Goal: Check status: Check status

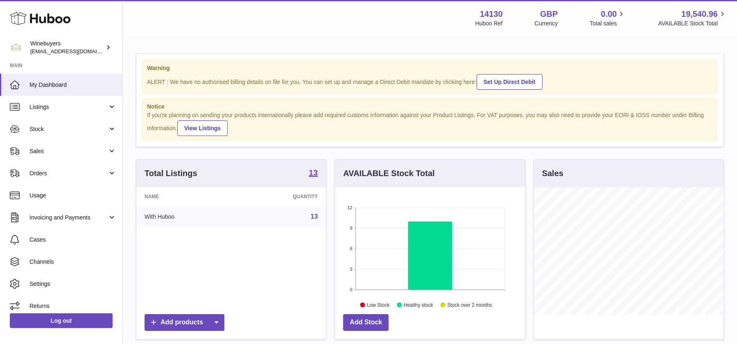
scroll to position [127, 190]
click at [61, 172] on span "Orders" at bounding box center [68, 174] width 78 height 8
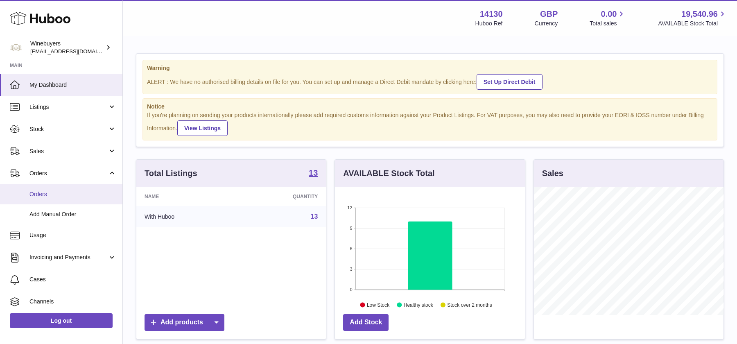
click at [64, 194] on span "Orders" at bounding box center [72, 194] width 87 height 8
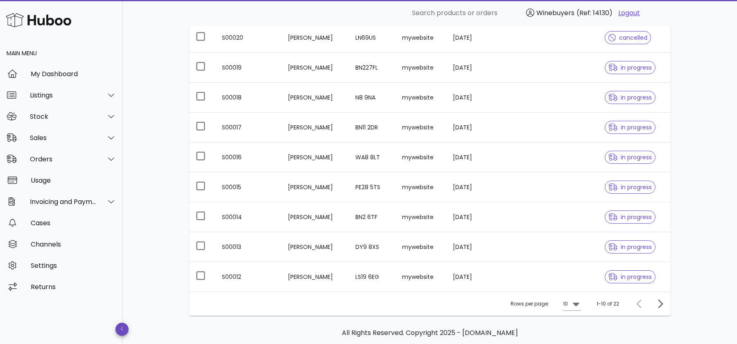
scroll to position [193, 0]
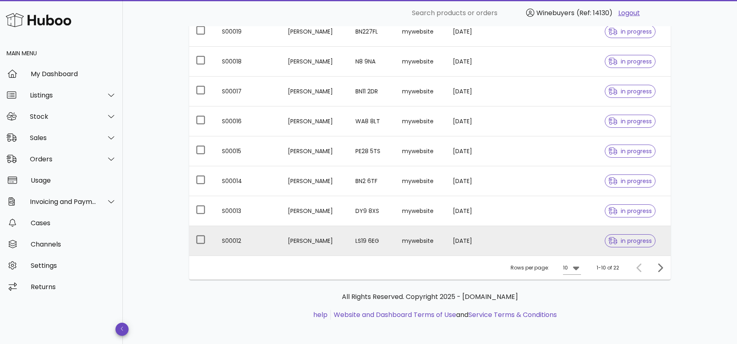
click at [567, 240] on td at bounding box center [571, 240] width 56 height 29
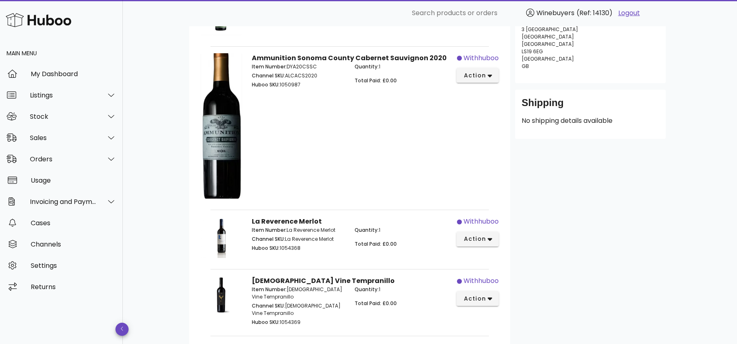
scroll to position [290, 0]
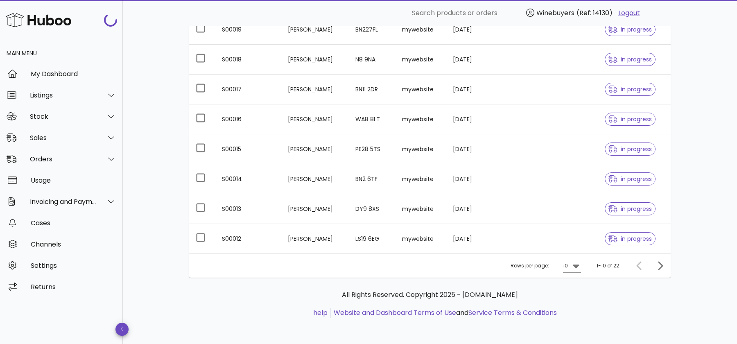
scroll to position [193, 0]
